Goal: Task Accomplishment & Management: Use online tool/utility

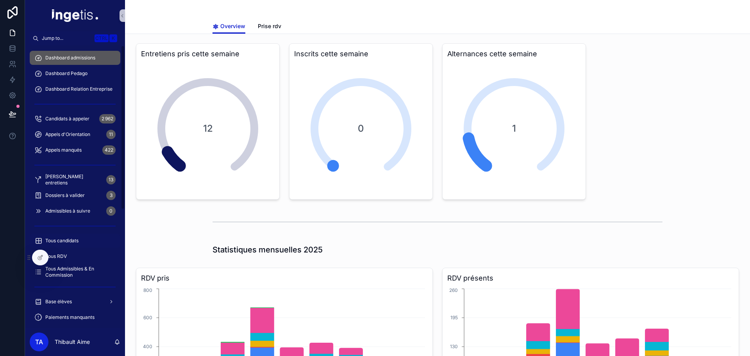
click at [67, 235] on div "Tous candidats" at bounding box center [74, 240] width 81 height 12
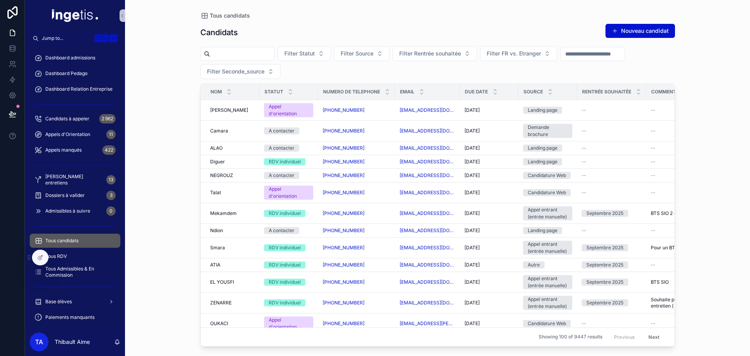
click at [235, 49] on input "scrollable content" at bounding box center [242, 53] width 64 height 11
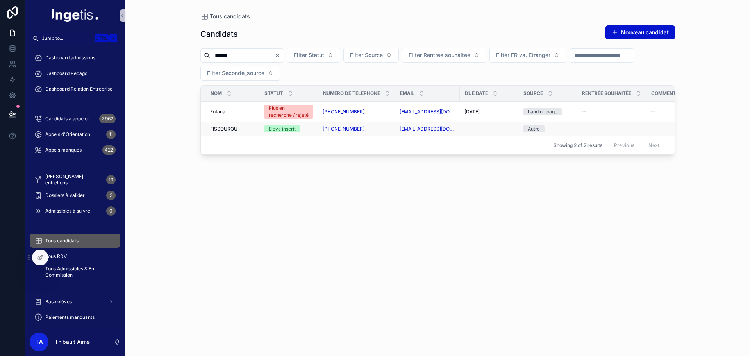
type input "******"
click at [234, 130] on span "FISSOUROU" at bounding box center [223, 129] width 27 height 6
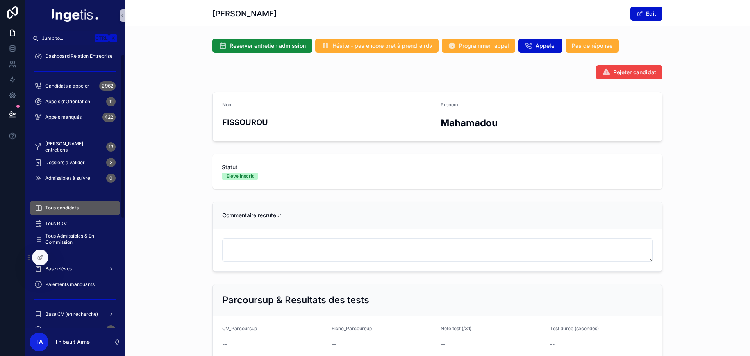
scroll to position [78, 0]
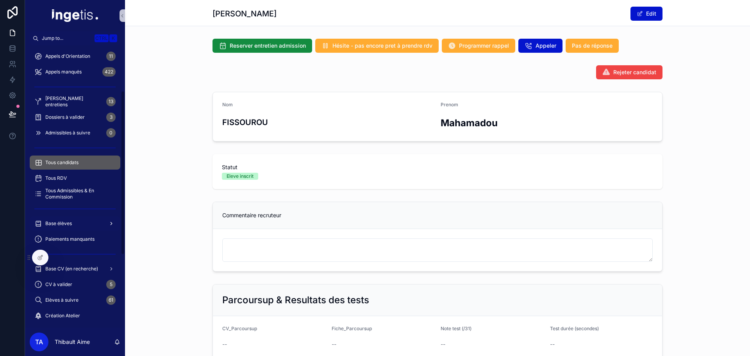
click at [87, 223] on div "Base élèves" at bounding box center [74, 223] width 81 height 12
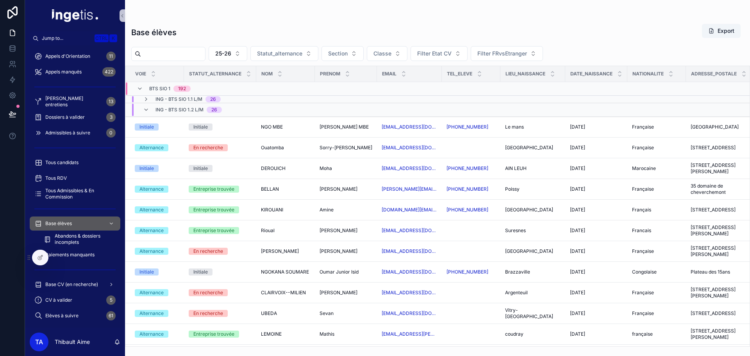
click at [194, 55] on input "scrollable content" at bounding box center [173, 53] width 64 height 11
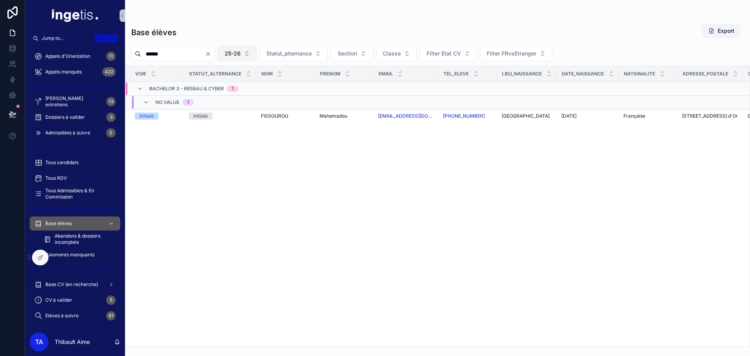
type input "******"
click at [257, 55] on button "25-26" at bounding box center [237, 53] width 39 height 15
click at [236, 100] on div "24-25" at bounding box center [257, 97] width 94 height 12
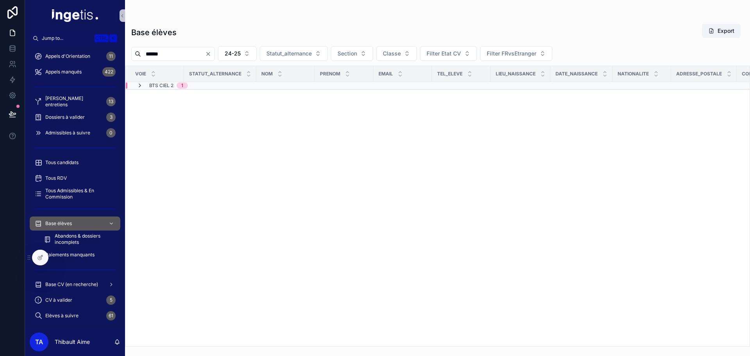
click at [139, 87] on icon "scrollable content" at bounding box center [140, 85] width 6 height 6
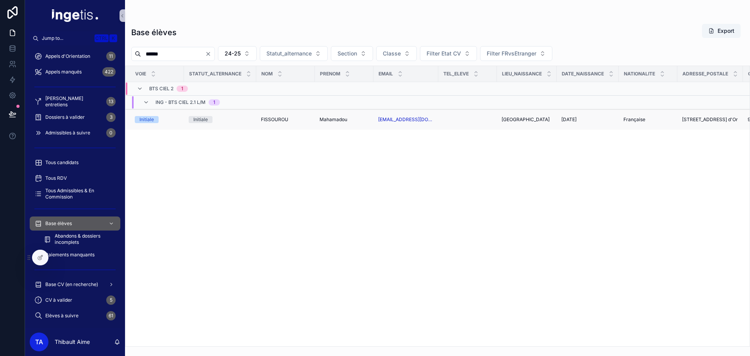
click at [229, 118] on div "Initiale" at bounding box center [220, 119] width 63 height 7
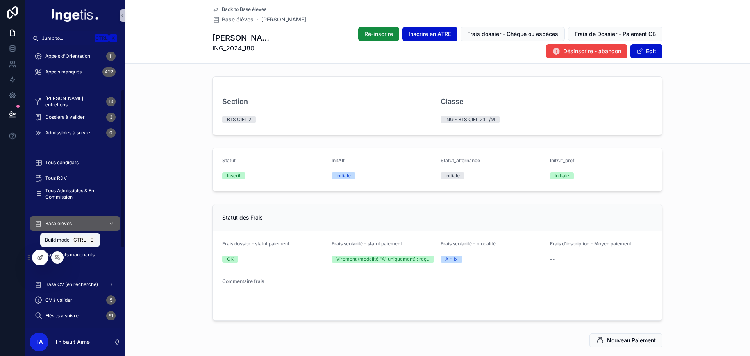
click at [43, 256] on icon at bounding box center [40, 257] width 6 height 6
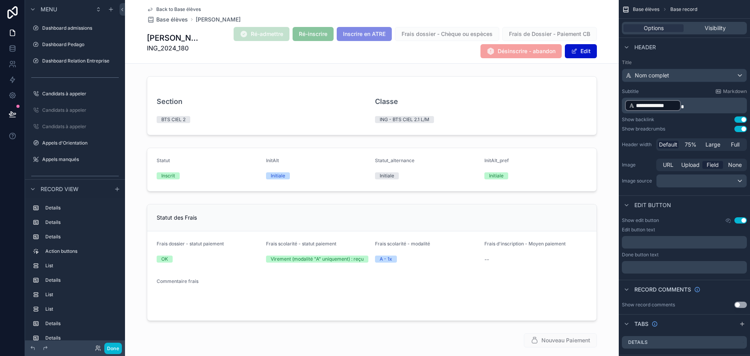
click at [217, 34] on div "Ré-admettre Ré-inscrire Inscrire en ATRE Frais dossier - Chèque ou espèces Frai…" at bounding box center [398, 43] width 398 height 32
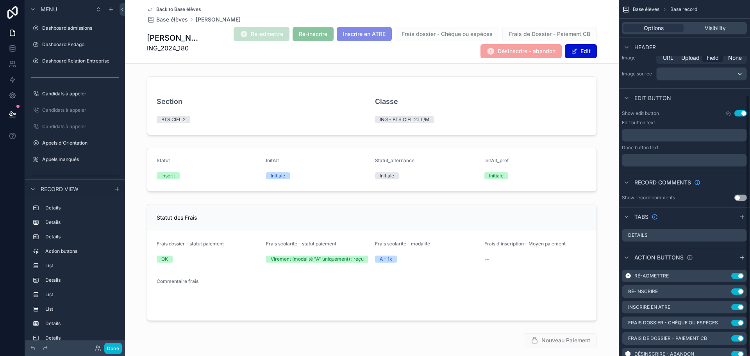
scroll to position [130, 0]
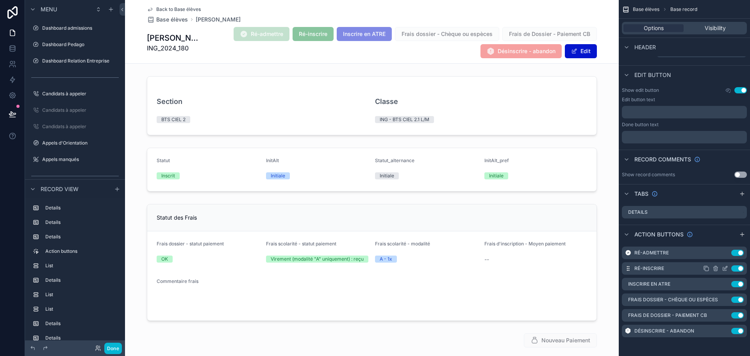
click at [723, 268] on icon "scrollable content" at bounding box center [725, 269] width 4 height 4
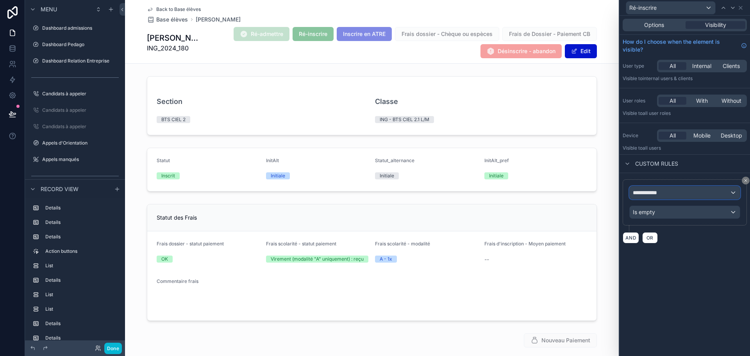
click at [672, 195] on div "**********" at bounding box center [684, 192] width 110 height 12
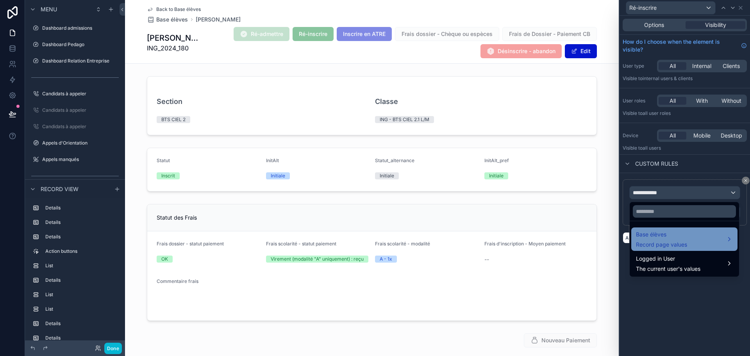
click at [679, 235] on span "Base élèves" at bounding box center [661, 234] width 51 height 9
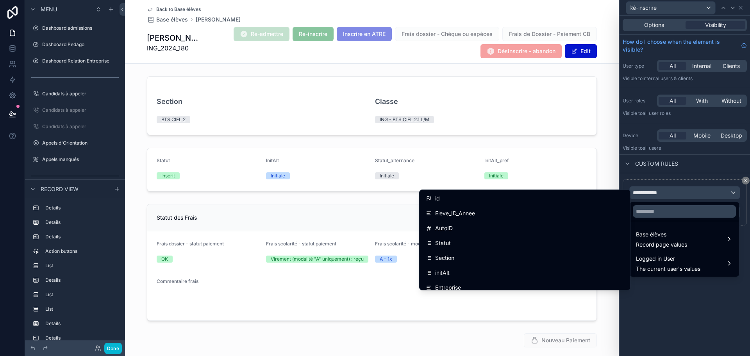
click at [632, 177] on div at bounding box center [684, 178] width 130 height 356
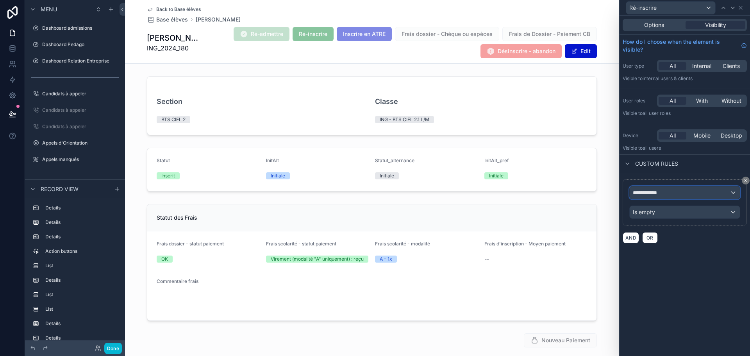
click at [635, 193] on span "**********" at bounding box center [647, 193] width 29 height 8
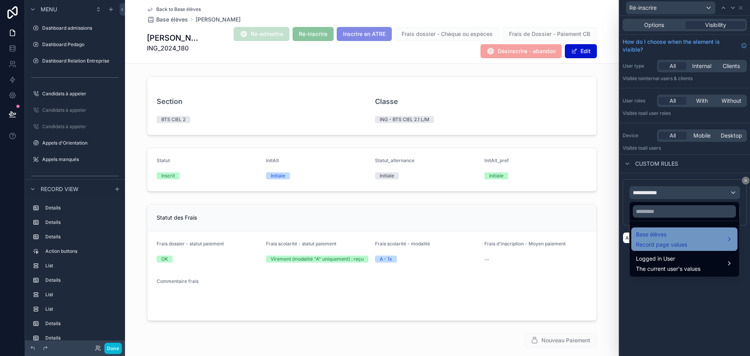
click at [652, 236] on span "Base élèves" at bounding box center [661, 234] width 51 height 9
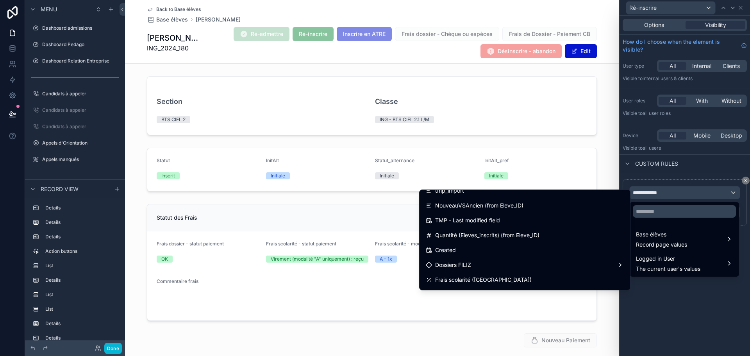
scroll to position [3358, 0]
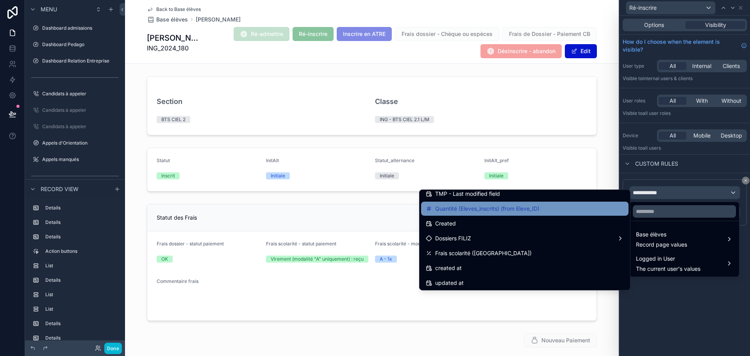
click at [550, 212] on div "Quantité (Eleves_inscrits) (from Eleve_ID)" at bounding box center [525, 208] width 198 height 9
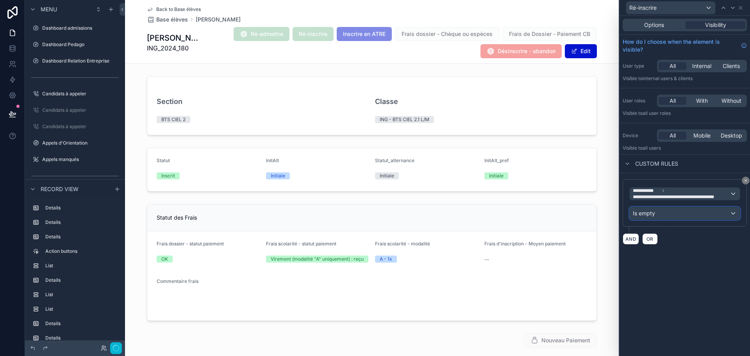
click at [664, 214] on div "Is empty" at bounding box center [684, 213] width 110 height 12
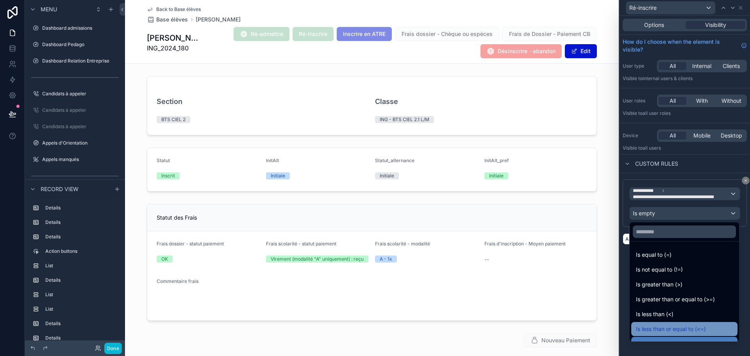
click at [684, 328] on span "Is less than or equal to (<=)" at bounding box center [671, 328] width 70 height 9
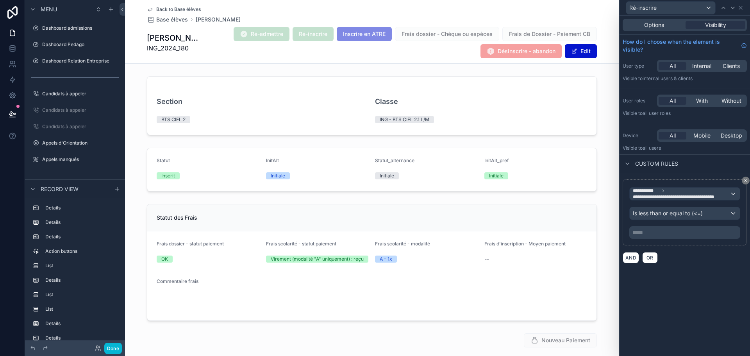
click at [675, 232] on p "***** ﻿" at bounding box center [685, 232] width 106 height 8
click at [646, 258] on span "OR" at bounding box center [650, 258] width 10 height 6
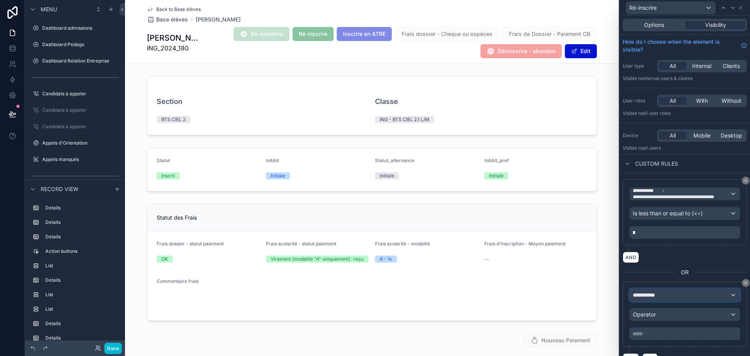
click at [669, 294] on div "**********" at bounding box center [684, 295] width 110 height 12
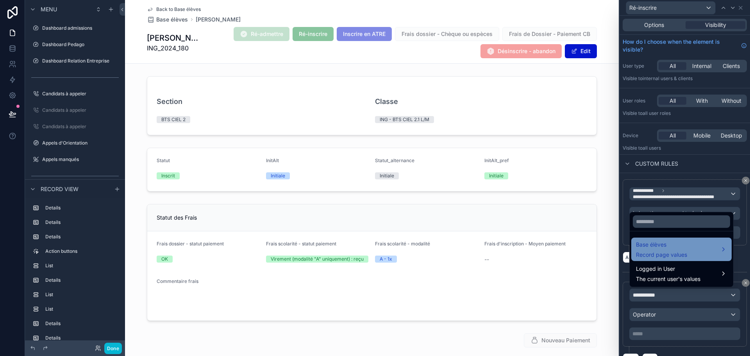
click at [668, 253] on span "Record page values" at bounding box center [661, 255] width 51 height 8
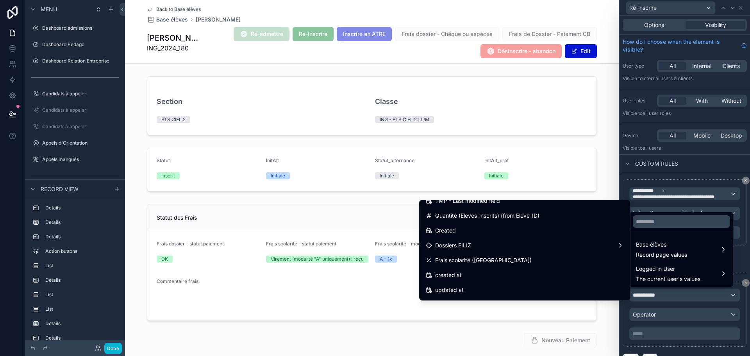
scroll to position [3322, 0]
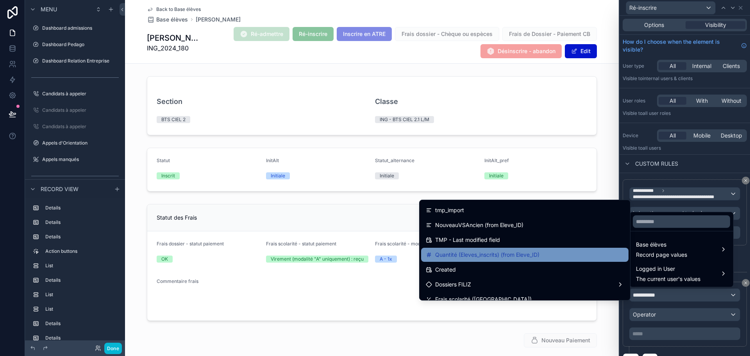
click at [496, 259] on span "Quantité (Eleves_inscrits) (from Eleve_ID)" at bounding box center [487, 254] width 104 height 9
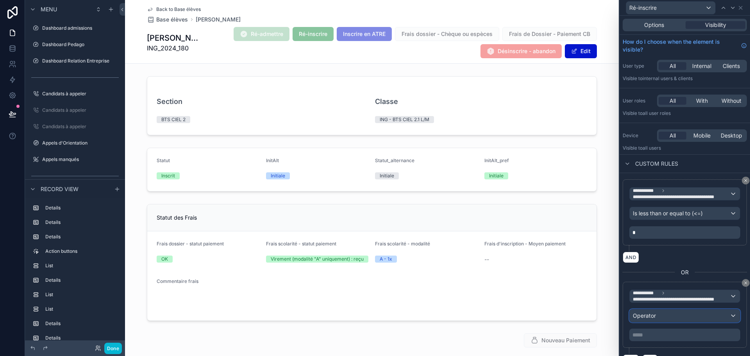
click at [665, 316] on div "Operator" at bounding box center [684, 315] width 110 height 12
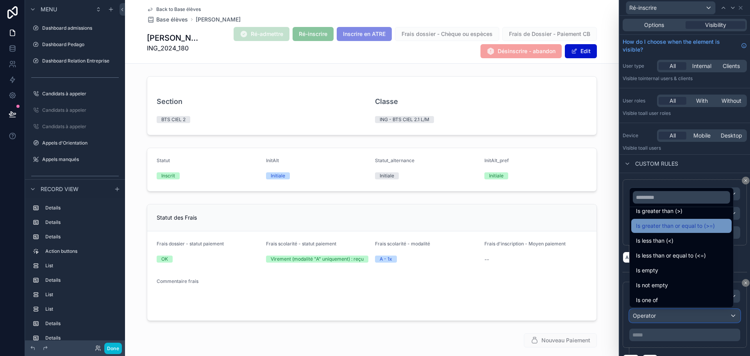
scroll to position [55, 0]
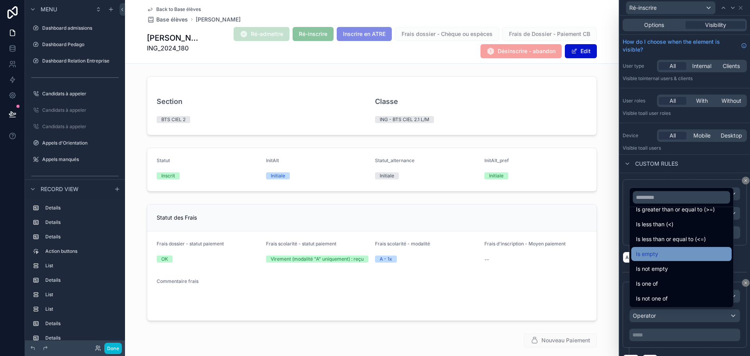
click at [657, 253] on span "Is empty" at bounding box center [647, 253] width 22 height 9
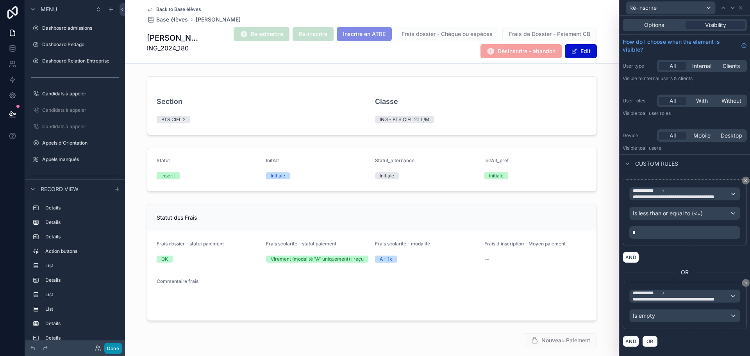
click at [117, 346] on button "Done" at bounding box center [113, 347] width 18 height 11
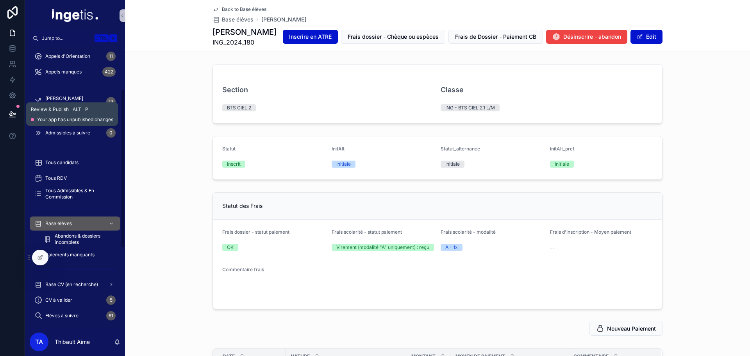
click at [12, 112] on icon at bounding box center [12, 114] width 7 height 4
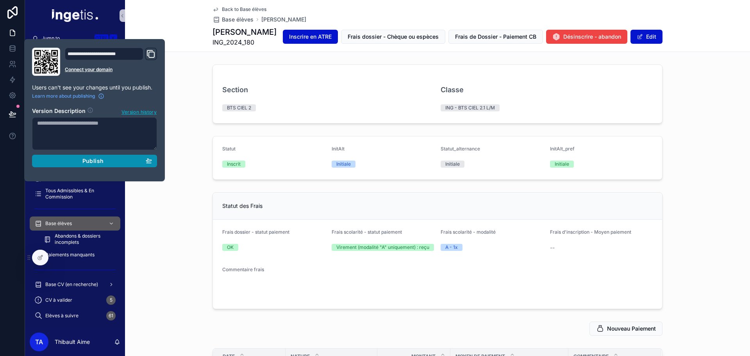
click at [90, 162] on span "Publish" at bounding box center [92, 160] width 21 height 7
